Goal: Task Accomplishment & Management: Use online tool/utility

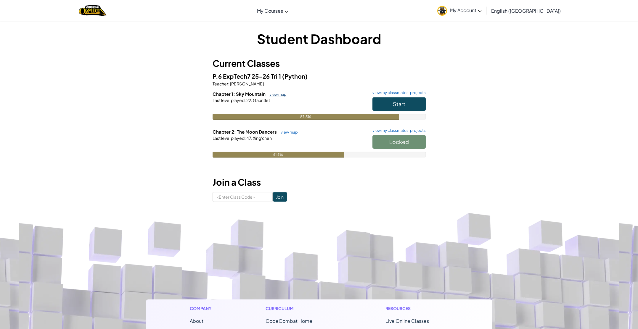
click at [274, 92] on link "view map" at bounding box center [276, 94] width 20 height 5
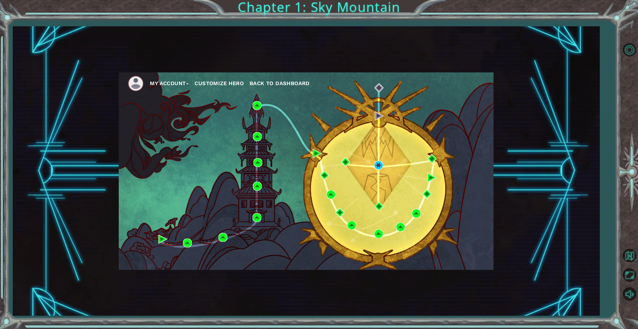
click at [277, 81] on span "Back to Dashboard" at bounding box center [280, 83] width 60 height 6
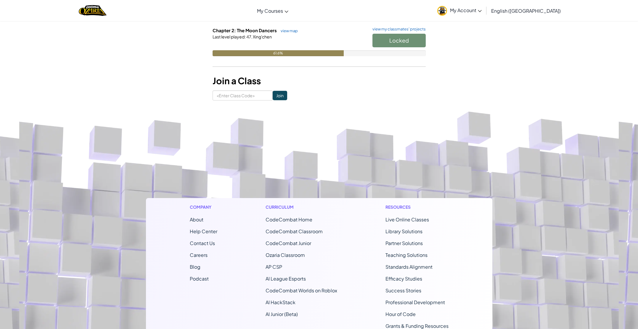
scroll to position [100, 0]
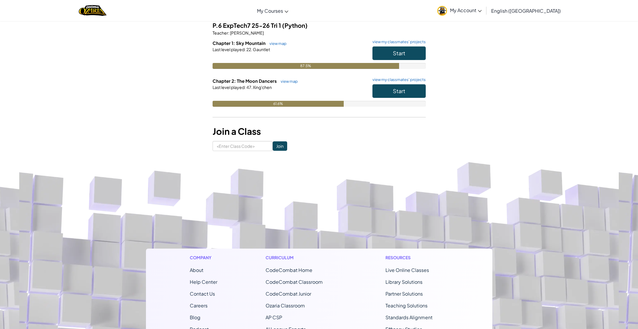
scroll to position [49, 0]
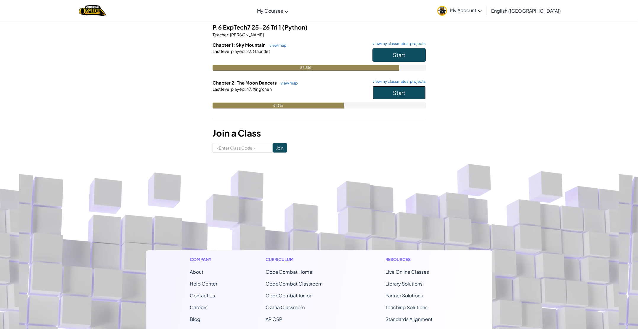
drag, startPoint x: 401, startPoint y: 94, endPoint x: 413, endPoint y: 96, distance: 11.4
click at [403, 94] on span "Start" at bounding box center [399, 92] width 12 height 7
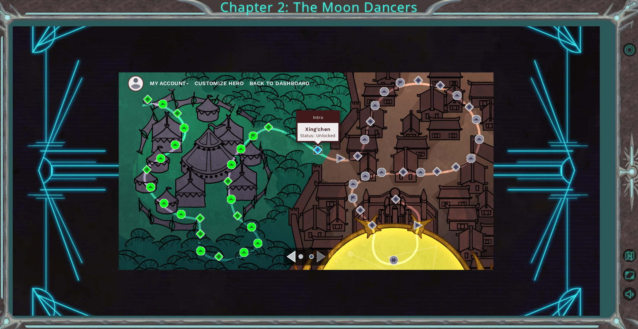
click at [318, 147] on img at bounding box center [317, 150] width 9 height 9
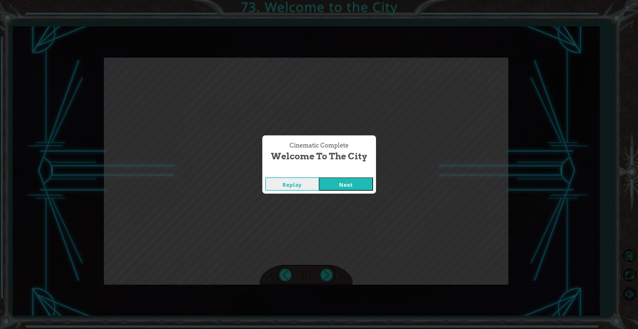
drag, startPoint x: 354, startPoint y: 182, endPoint x: 366, endPoint y: 193, distance: 16.8
click at [354, 182] on button "Next" at bounding box center [346, 184] width 54 height 13
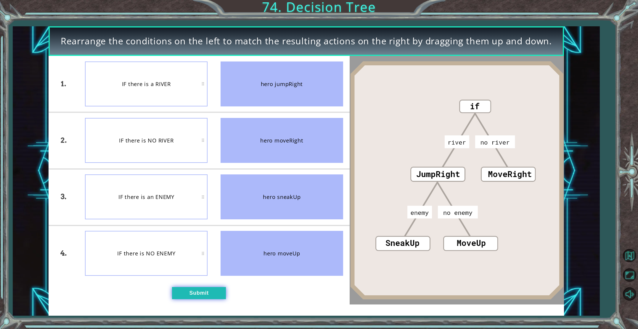
click at [220, 290] on button "Submit" at bounding box center [199, 293] width 54 height 12
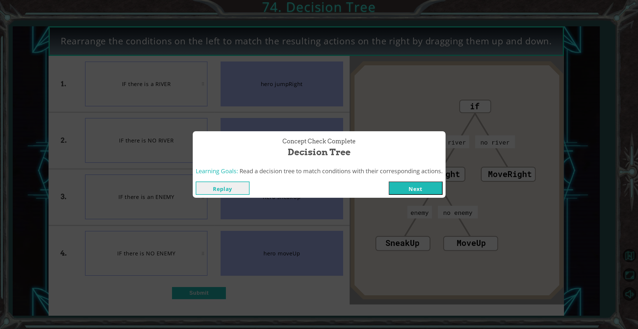
click at [421, 187] on button "Next" at bounding box center [416, 188] width 54 height 13
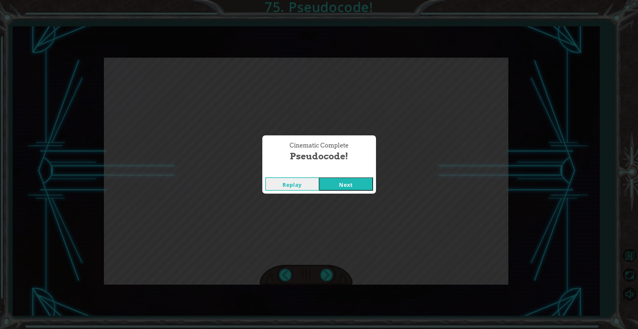
click at [329, 176] on div "Replay Next" at bounding box center [319, 184] width 114 height 19
click at [333, 183] on button "Next" at bounding box center [346, 184] width 54 height 13
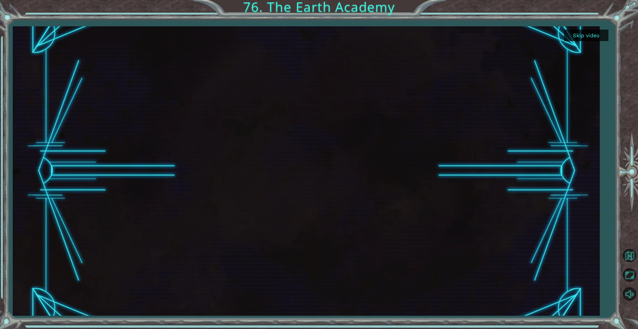
click at [594, 34] on button "Skip video" at bounding box center [586, 36] width 44 height 12
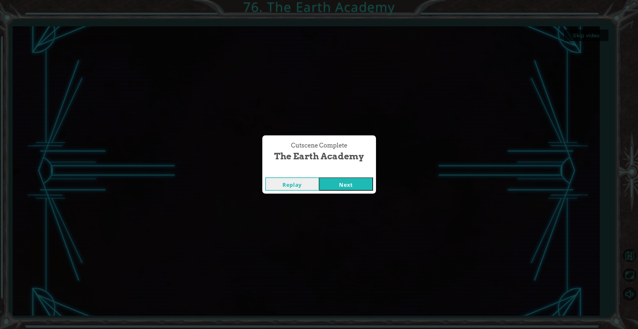
click at [364, 184] on button "Next" at bounding box center [346, 184] width 54 height 13
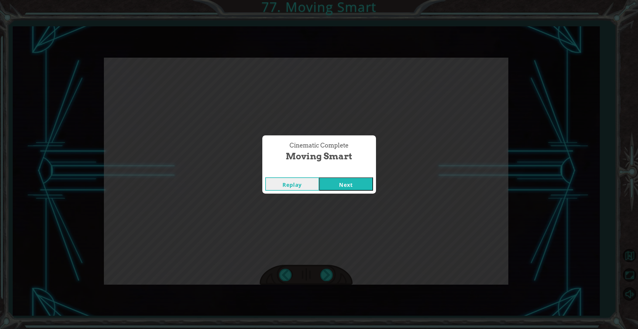
click at [344, 184] on button "Next" at bounding box center [346, 184] width 54 height 13
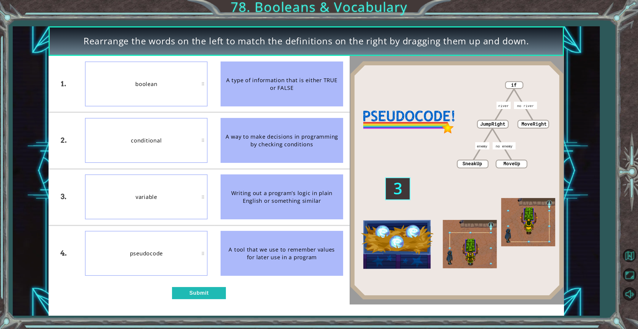
drag, startPoint x: 219, startPoint y: 288, endPoint x: 225, endPoint y: 285, distance: 7.2
click at [223, 286] on div "1. 2. 3. 4. boolean conditional variable pseudocode A type of information that …" at bounding box center [199, 180] width 301 height 249
click at [217, 293] on button "Submit" at bounding box center [199, 293] width 54 height 12
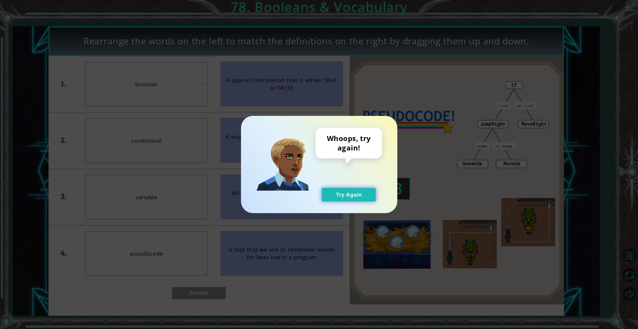
click at [353, 192] on button "Try Again" at bounding box center [349, 194] width 54 height 13
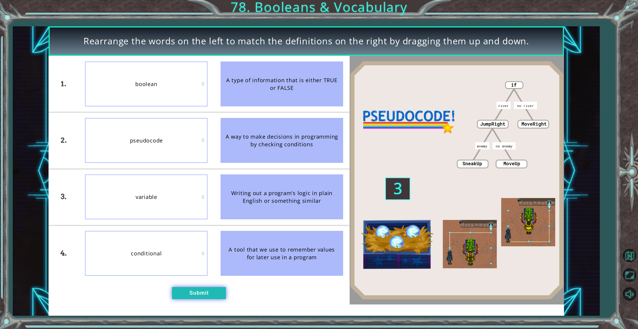
click at [225, 296] on button "Submit" at bounding box center [199, 293] width 54 height 12
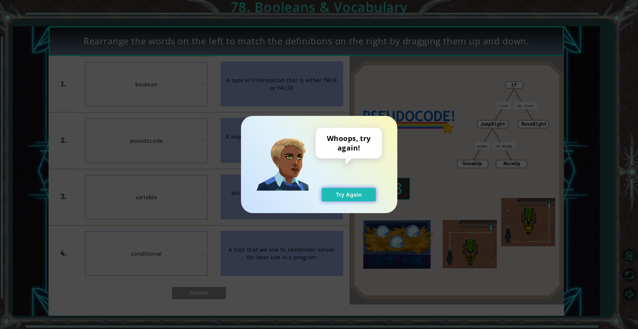
click at [336, 199] on button "Try Again" at bounding box center [349, 194] width 54 height 13
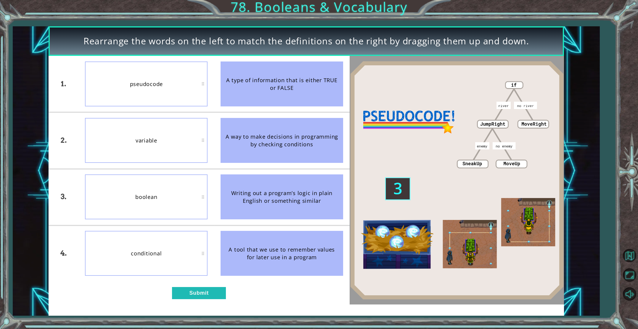
click at [132, 255] on div "conditional" at bounding box center [146, 253] width 123 height 45
click at [181, 295] on button "Submit" at bounding box center [199, 293] width 54 height 12
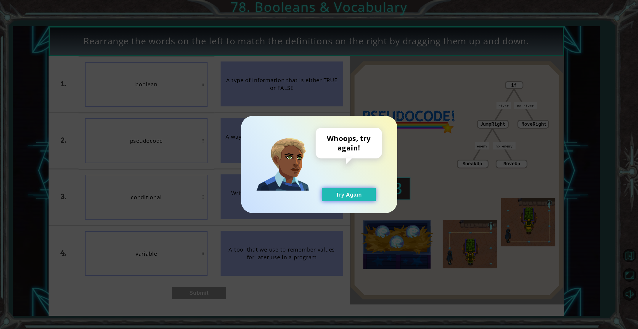
click at [338, 194] on button "Try Again" at bounding box center [349, 194] width 54 height 13
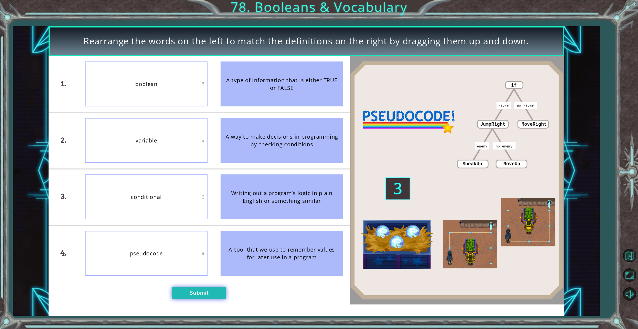
click at [199, 290] on button "Submit" at bounding box center [199, 293] width 54 height 12
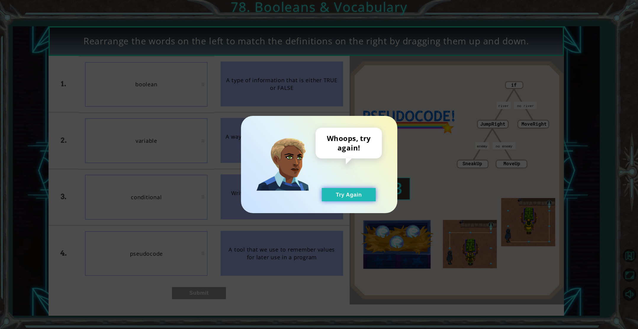
click at [363, 192] on button "Try Again" at bounding box center [349, 194] width 54 height 13
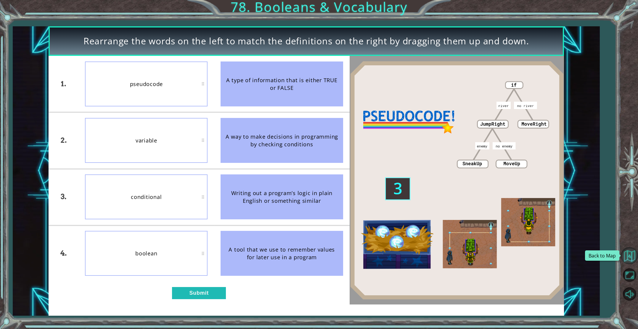
click at [630, 253] on button "Back to Map" at bounding box center [629, 255] width 17 height 17
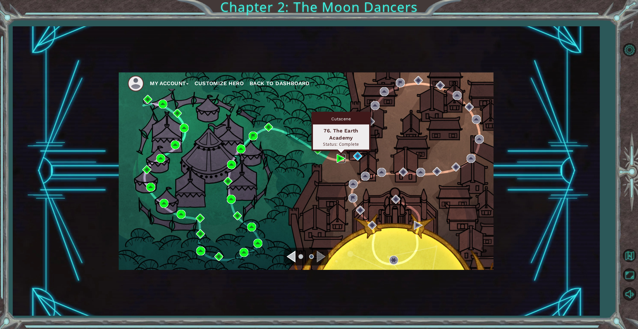
click at [339, 158] on img at bounding box center [341, 158] width 9 height 9
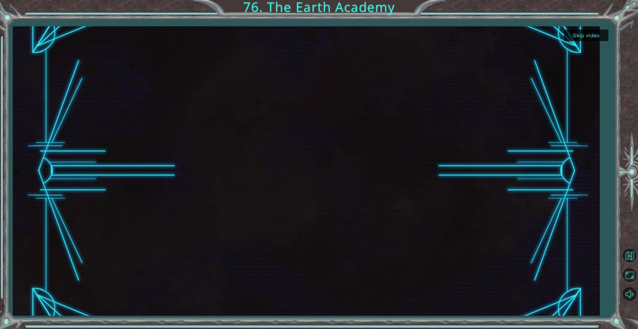
click at [586, 36] on button "Skip video" at bounding box center [586, 36] width 44 height 12
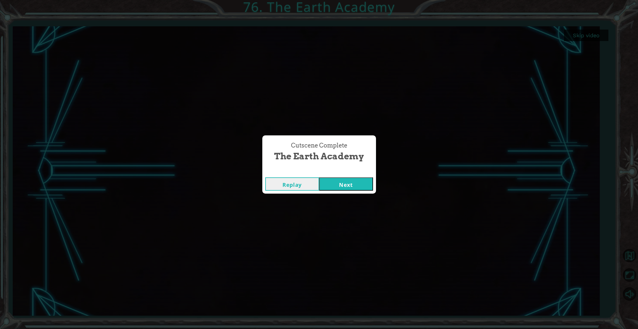
drag, startPoint x: 350, startPoint y: 185, endPoint x: 344, endPoint y: 184, distance: 7.0
click at [344, 184] on button "Next" at bounding box center [346, 184] width 54 height 13
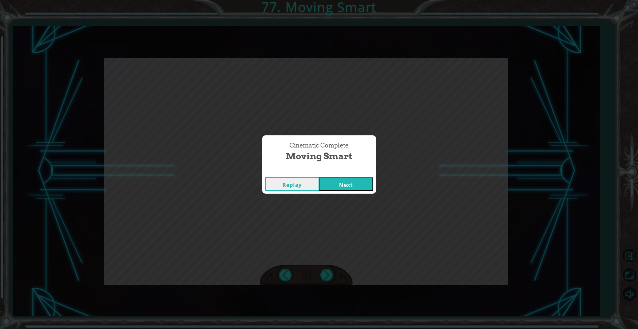
click at [343, 182] on button "Next" at bounding box center [346, 184] width 54 height 13
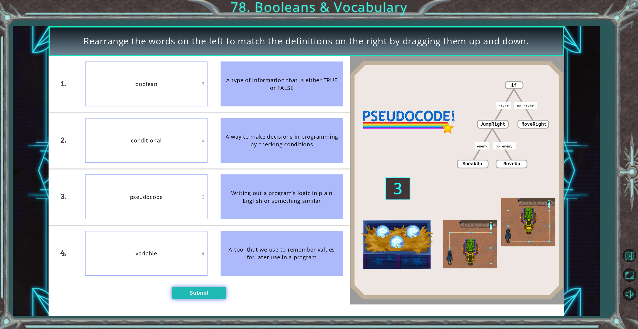
click at [194, 290] on button "Submit" at bounding box center [199, 293] width 54 height 12
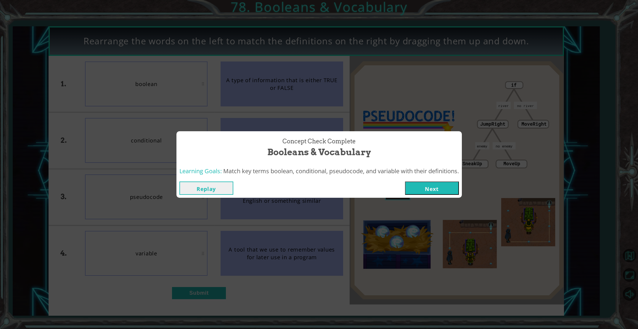
click at [436, 193] on button "Next" at bounding box center [432, 188] width 54 height 13
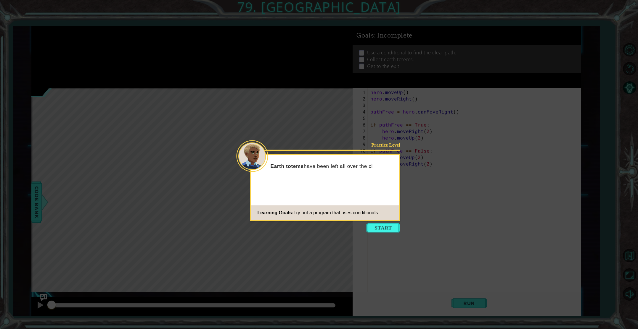
drag, startPoint x: 384, startPoint y: 226, endPoint x: 388, endPoint y: 223, distance: 4.8
click at [385, 226] on button "Start" at bounding box center [383, 227] width 34 height 9
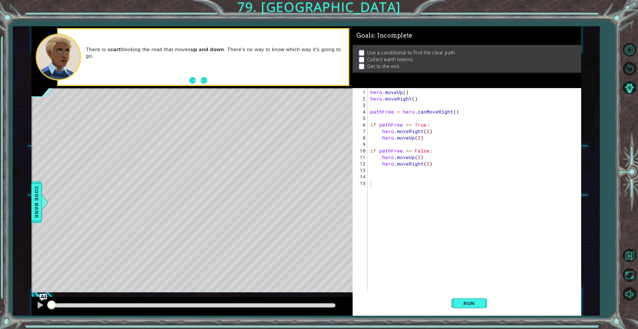
drag, startPoint x: 202, startPoint y: 82, endPoint x: 205, endPoint y: 84, distance: 3.0
click at [204, 83] on button "Next" at bounding box center [204, 80] width 7 height 7
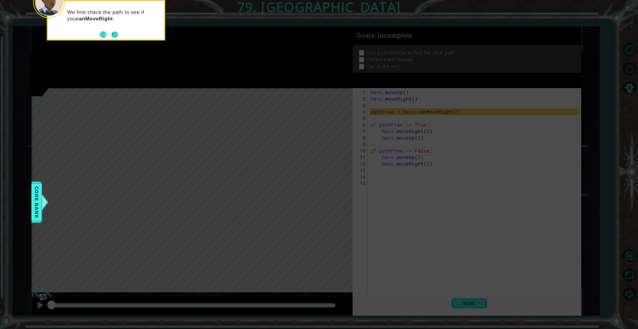
click at [114, 36] on button "Next" at bounding box center [114, 34] width 7 height 7
click at [112, 35] on button "Next" at bounding box center [114, 35] width 7 height 7
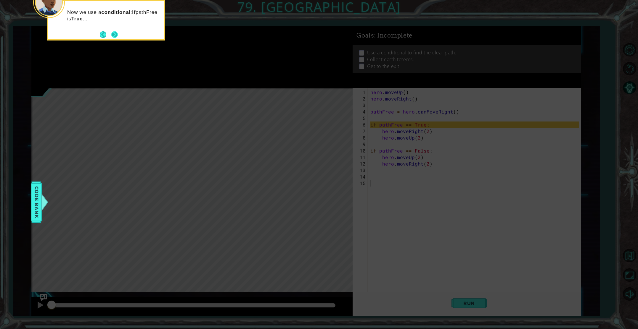
click at [112, 35] on button "Next" at bounding box center [114, 34] width 7 height 7
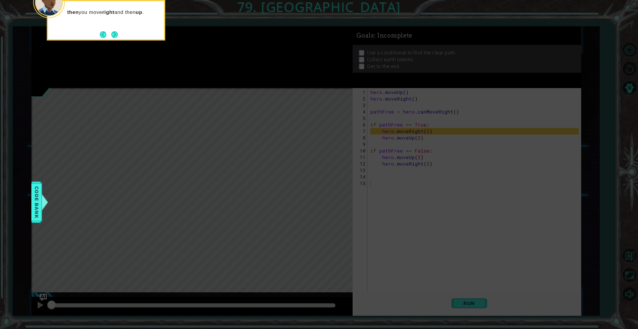
click at [112, 35] on button "Next" at bounding box center [114, 34] width 7 height 7
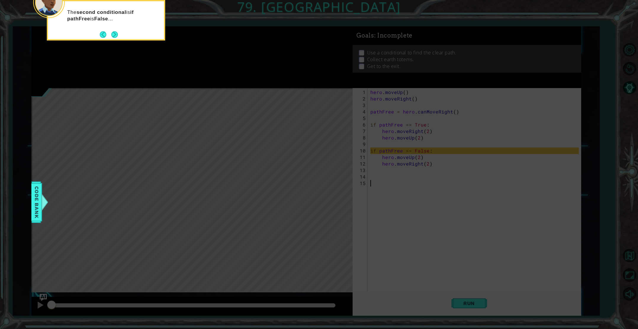
click at [112, 35] on button "Next" at bounding box center [114, 34] width 7 height 7
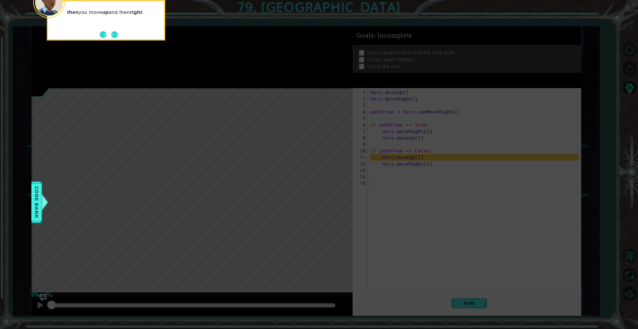
click at [113, 35] on button "Next" at bounding box center [114, 34] width 7 height 7
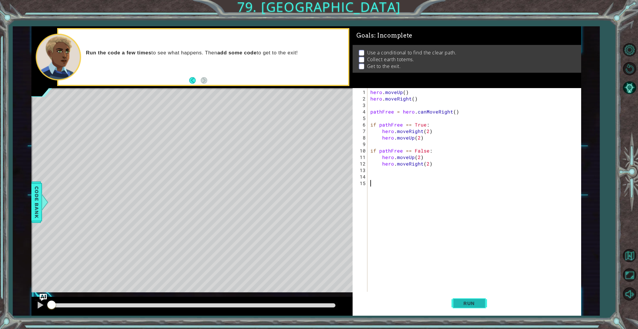
click at [478, 300] on button "Run" at bounding box center [469, 303] width 36 height 23
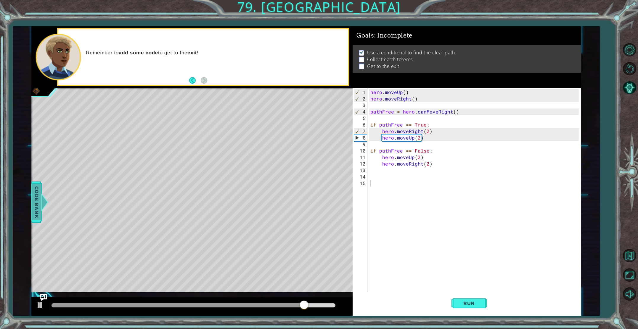
click at [34, 220] on span "Code Bank" at bounding box center [36, 202] width 9 height 36
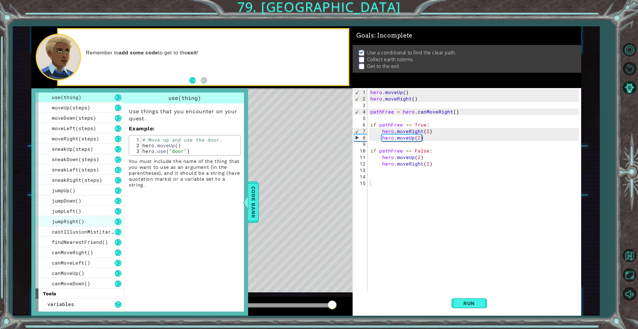
scroll to position [29, 0]
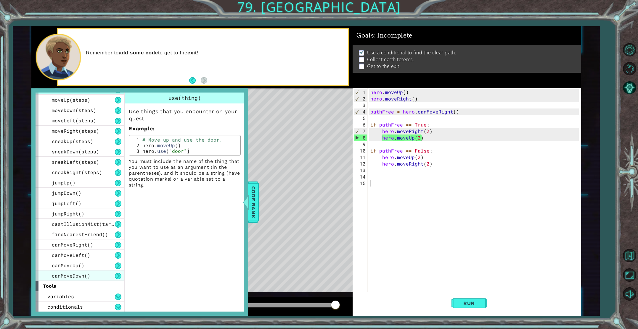
click at [84, 273] on span "canMoveDown()" at bounding box center [71, 276] width 38 height 6
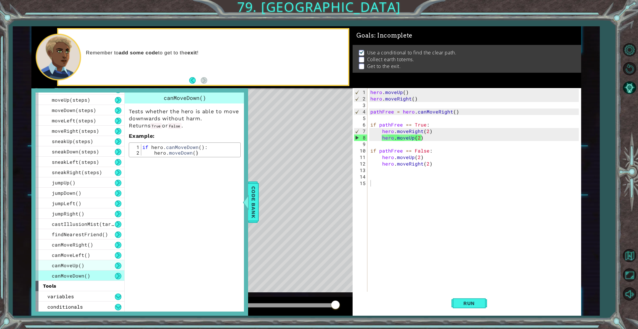
click at [84, 265] on div "canMoveUp()" at bounding box center [80, 265] width 89 height 10
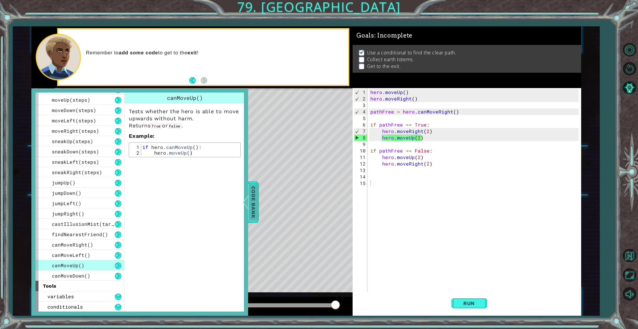
click at [250, 207] on span "Code Bank" at bounding box center [253, 202] width 9 height 36
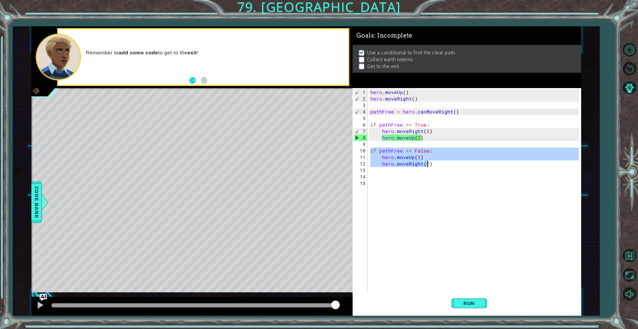
drag, startPoint x: 370, startPoint y: 149, endPoint x: 429, endPoint y: 165, distance: 61.0
click at [429, 164] on div "hero . moveUp ( ) hero . moveRight ( ) pathFree = hero . canMoveRight ( ) if pa…" at bounding box center [475, 203] width 213 height 228
type textarea ")"
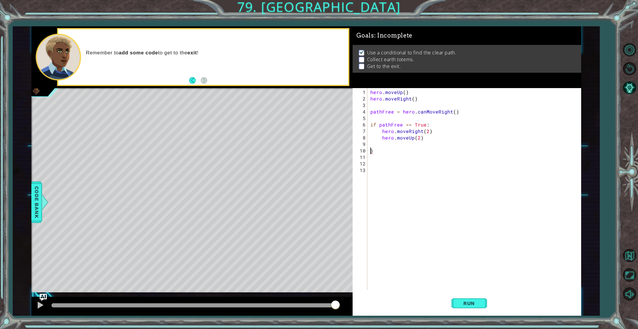
click at [409, 159] on div "hero . moveUp ( ) hero . moveRight ( ) pathFree = hero . canMoveRight ( ) if pa…" at bounding box center [475, 196] width 213 height 215
click at [409, 157] on div "hero . moveUp ( ) hero . moveRight ( ) pathFree = hero . canMoveRight ( ) if pa…" at bounding box center [475, 196] width 213 height 215
click at [408, 153] on div "hero . moveUp ( ) hero . moveRight ( ) pathFree = hero . canMoveRight ( ) if pa…" at bounding box center [475, 196] width 213 height 215
type textarea ")"
type textarea "hero.moveUp(2)"
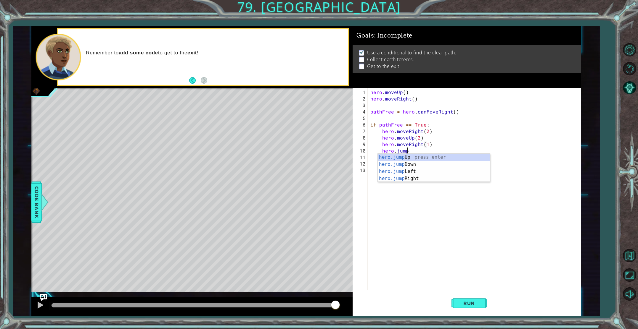
scroll to position [0, 5]
type textarea "hero.moveRight(1)hero.jumpright"
click at [460, 306] on span "Run" at bounding box center [468, 304] width 23 height 6
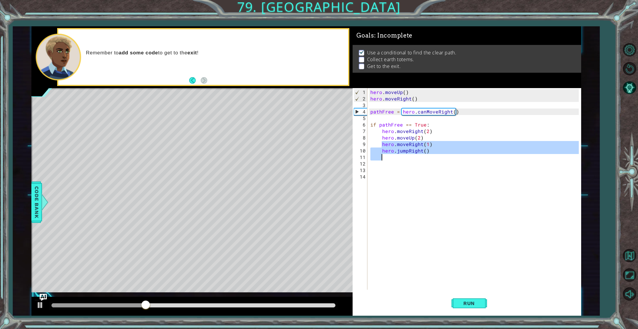
drag, startPoint x: 380, startPoint y: 143, endPoint x: 428, endPoint y: 155, distance: 49.5
click at [428, 155] on div "hero . moveUp ( ) hero . moveRight ( ) pathFree = hero . canMoveRight ( ) if pa…" at bounding box center [475, 196] width 213 height 215
type textarea "hero.jumpRight()"
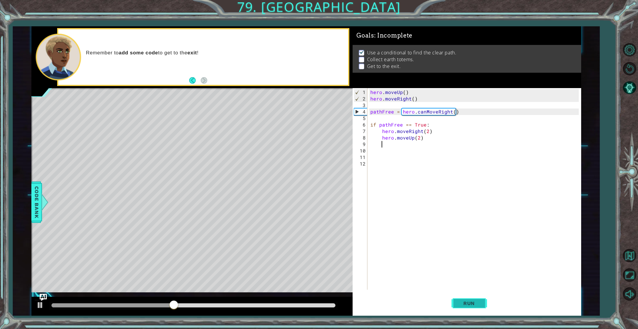
click at [467, 302] on span "Run" at bounding box center [468, 304] width 23 height 6
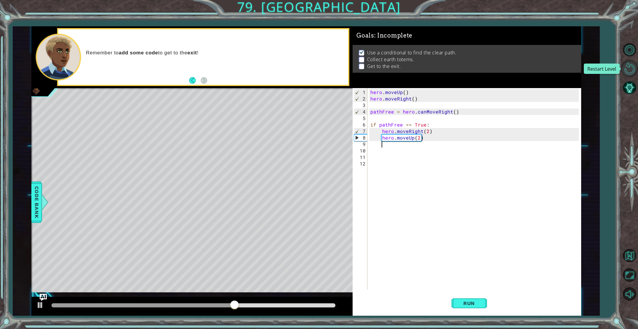
click at [629, 68] on button "Restart Level" at bounding box center [629, 68] width 17 height 17
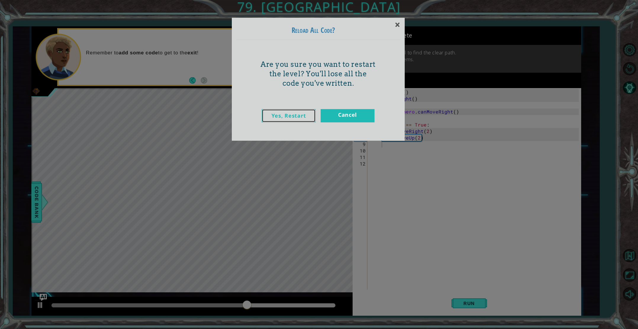
click at [286, 115] on link "Yes, Restart" at bounding box center [289, 115] width 54 height 13
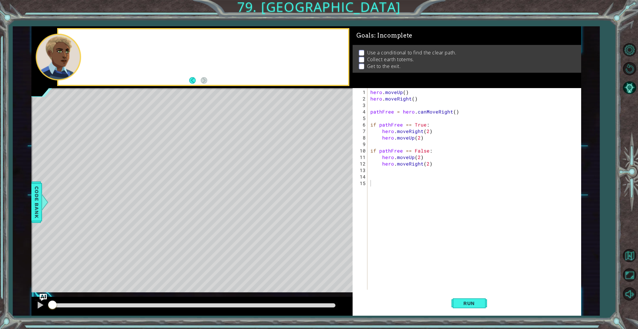
scroll to position [0, 0]
click at [481, 302] on button "Run" at bounding box center [469, 303] width 36 height 23
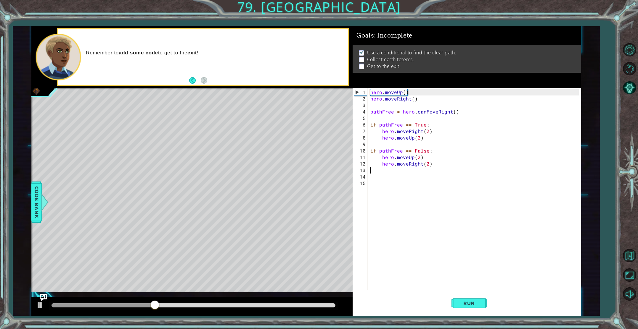
click at [382, 168] on div "hero . moveUp ( ) hero . moveRight ( ) pathFree = hero . canMoveRight ( ) if pa…" at bounding box center [475, 196] width 213 height 215
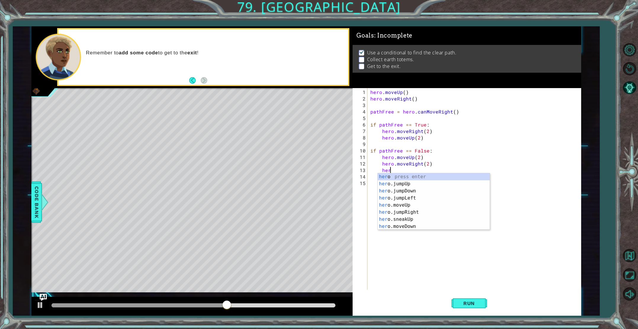
scroll to position [0, 1]
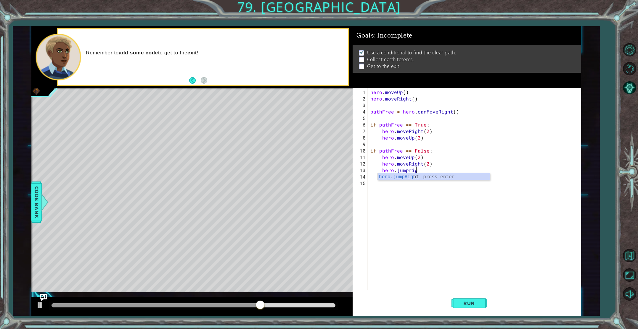
type textarea "hero.jumpright"
click at [477, 303] on span "Run" at bounding box center [468, 304] width 23 height 6
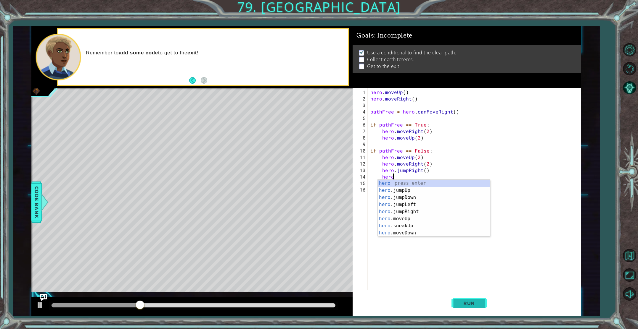
scroll to position [0, 1]
type textarea "h"
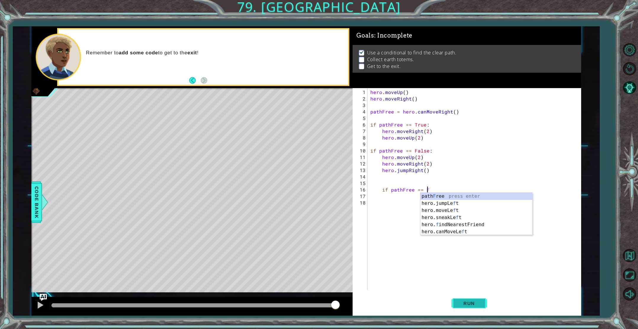
scroll to position [0, 3]
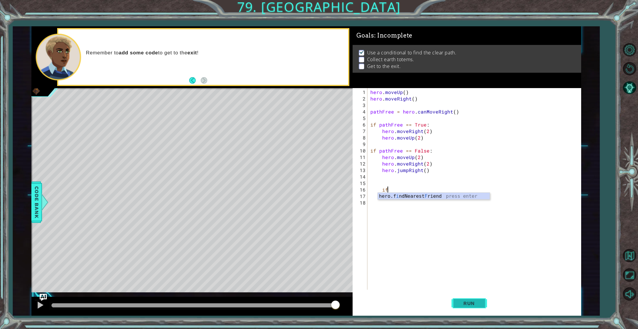
type textarea "i"
click at [478, 302] on span "Run" at bounding box center [468, 304] width 23 height 6
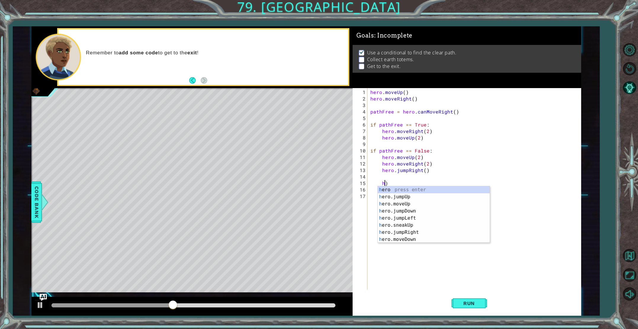
type textarea ")"
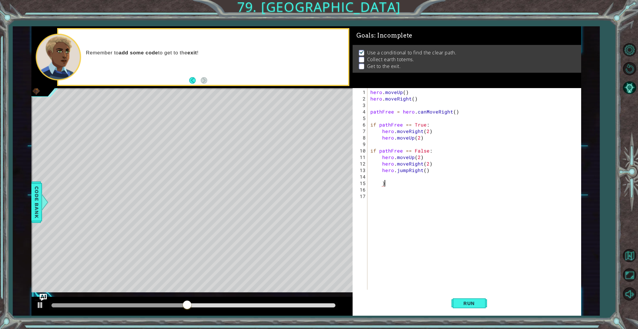
click at [386, 184] on div "hero . moveUp ( ) hero . moveRight ( ) pathFree = hero . canMoveRight ( ) if pa…" at bounding box center [475, 196] width 213 height 215
click at [464, 301] on span "Run" at bounding box center [468, 304] width 23 height 6
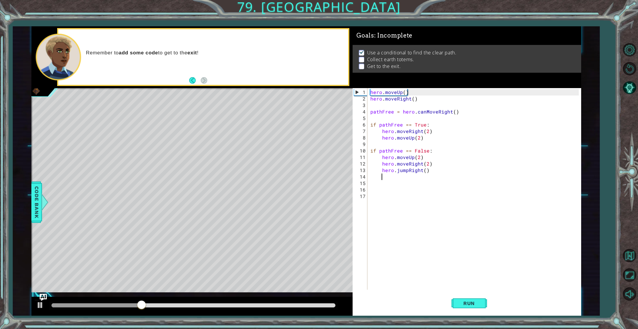
click at [384, 178] on div "hero . moveUp ( ) hero . moveRight ( ) pathFree = hero . canMoveRight ( ) if pa…" at bounding box center [475, 196] width 213 height 215
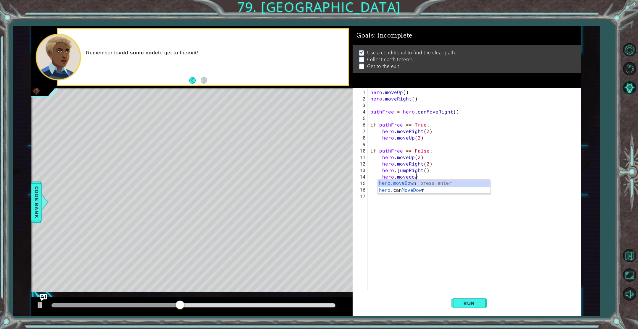
scroll to position [0, 3]
type textarea "hero.moveDown(1)"
click at [468, 300] on button "Run" at bounding box center [469, 303] width 36 height 23
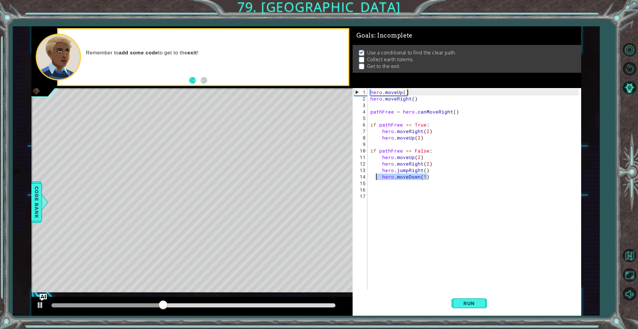
drag, startPoint x: 428, startPoint y: 179, endPoint x: 378, endPoint y: 176, distance: 49.8
click at [378, 176] on div "hero . moveUp ( ) hero . moveRight ( ) pathFree = hero . canMoveRight ( ) if pa…" at bounding box center [475, 196] width 213 height 215
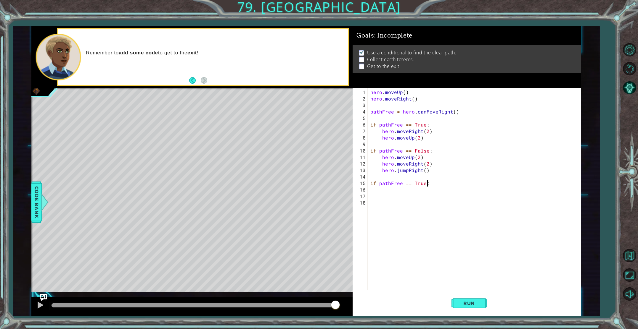
scroll to position [0, 3]
type textarea "if pathFree == True:"
type textarea "hero.moveDown(1)"
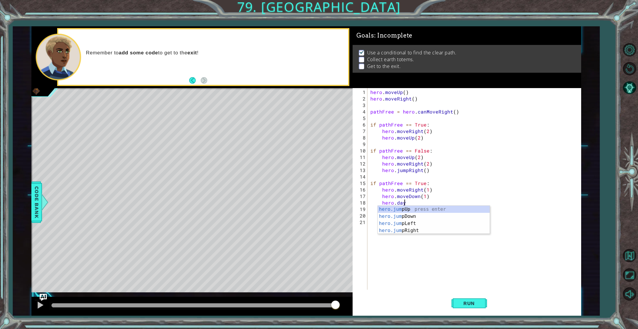
scroll to position [0, 2]
type textarea "hero.jumpDown"
click at [467, 298] on button "Run" at bounding box center [469, 303] width 36 height 23
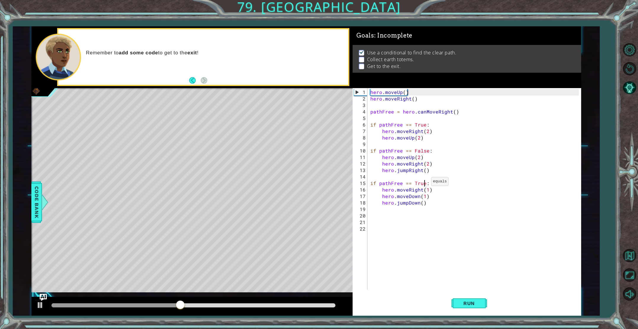
click at [424, 183] on div "hero . moveUp ( ) hero . moveRight ( ) pathFree = hero . canMoveRight ( ) if pa…" at bounding box center [475, 196] width 213 height 215
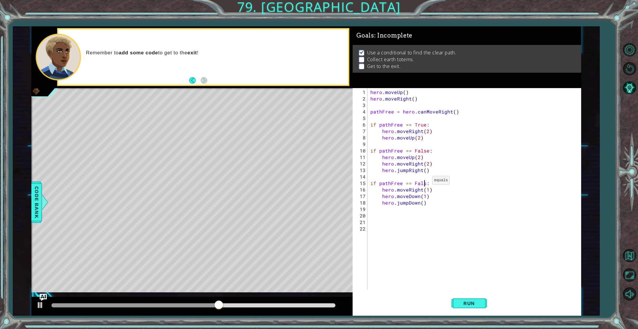
scroll to position [0, 3]
click at [460, 305] on span "Run" at bounding box center [468, 304] width 23 height 6
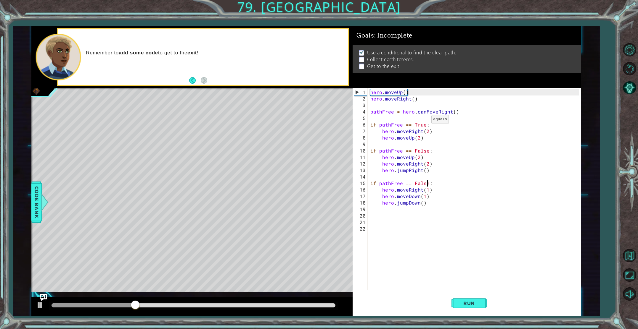
click at [424, 122] on div "hero . moveUp ( ) hero . moveRight ( ) pathFree = hero . canMoveRight ( ) if pa…" at bounding box center [475, 196] width 213 height 215
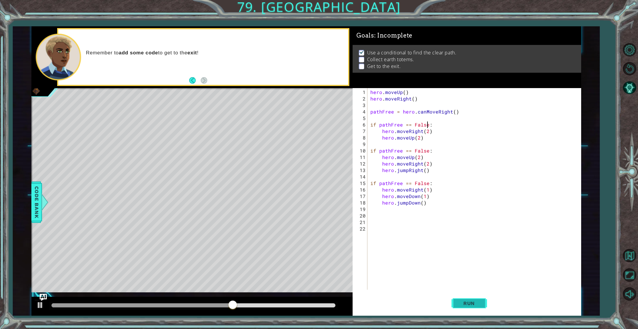
click at [469, 300] on button "Run" at bounding box center [469, 303] width 36 height 23
type textarea "if pathFree == True:"
click at [470, 305] on span "Run" at bounding box center [468, 304] width 23 height 6
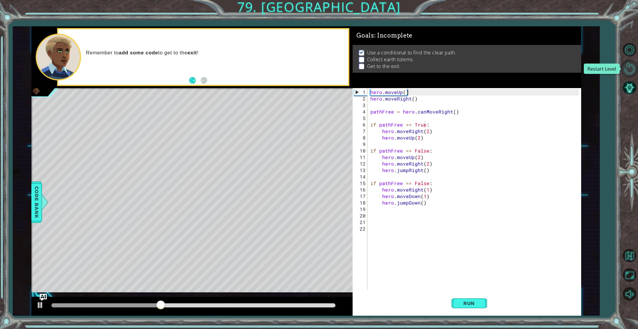
click at [631, 72] on button "Restart Level" at bounding box center [629, 68] width 17 height 17
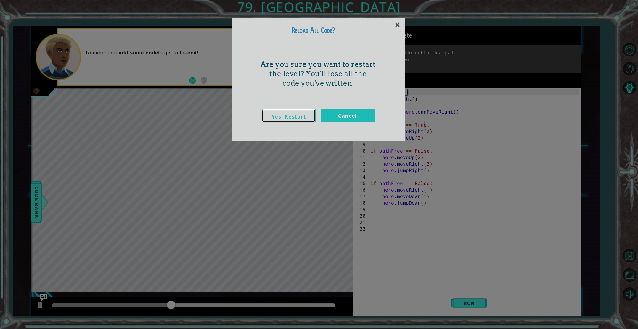
click at [287, 118] on font "Yes, Restart" at bounding box center [288, 116] width 35 height 7
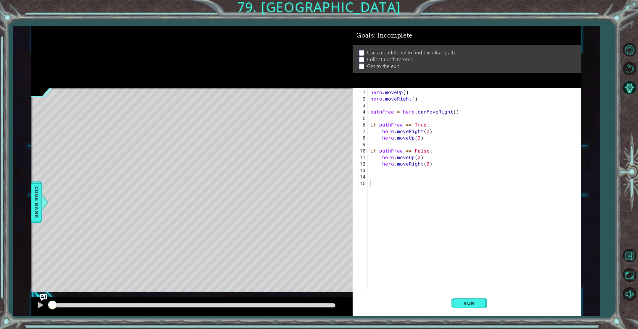
scroll to position [0, 0]
